Goal: Navigation & Orientation: Find specific page/section

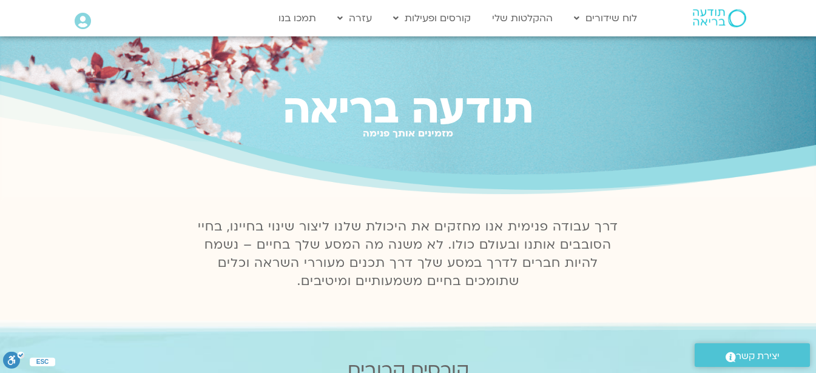
click at [81, 20] on icon at bounding box center [83, 21] width 16 height 17
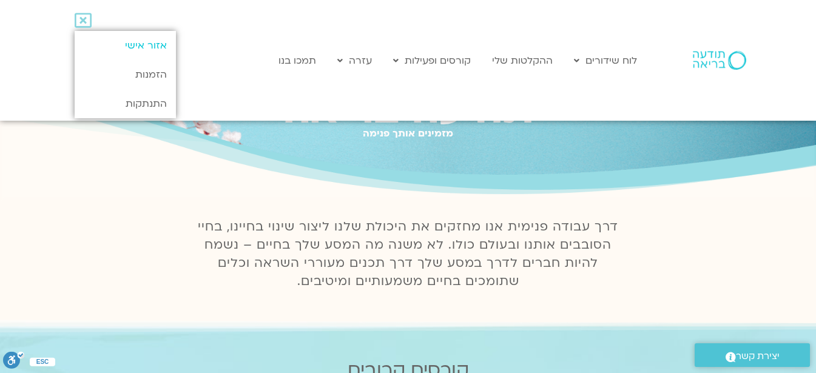
click at [115, 41] on link "אזור אישי" at bounding box center [125, 45] width 101 height 29
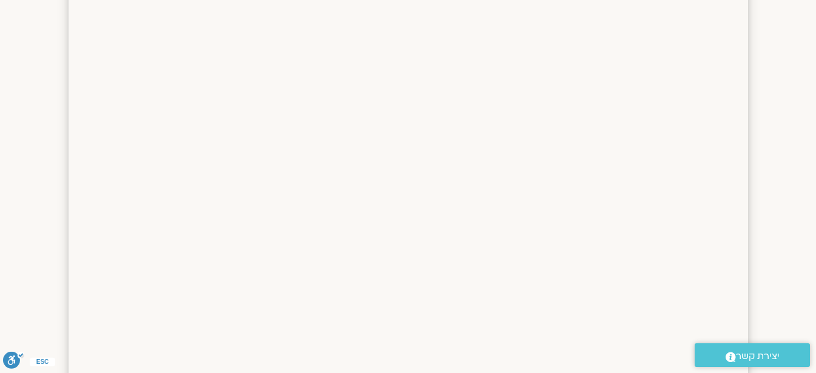
scroll to position [825, 0]
